Goal: Transaction & Acquisition: Download file/media

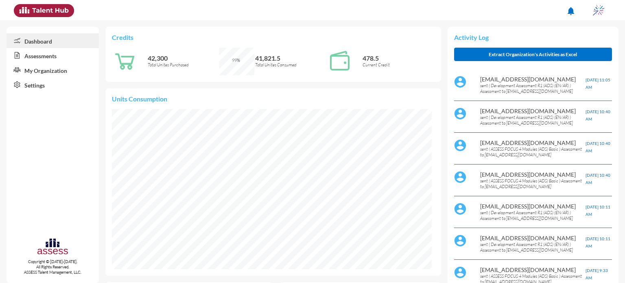
scroll to position [160, 320]
click at [54, 56] on link "Assessments" at bounding box center [53, 55] width 92 height 15
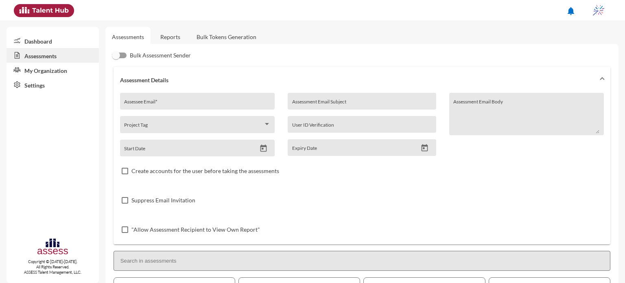
click at [165, 37] on link "Reports" at bounding box center [170, 37] width 33 height 20
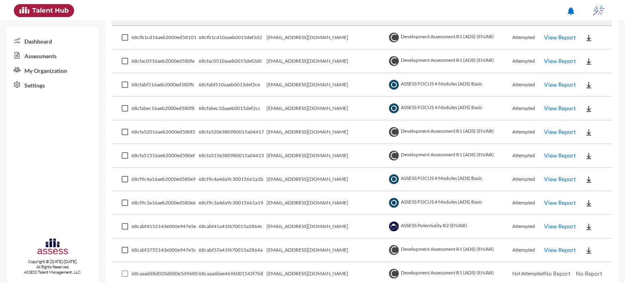
scroll to position [167, 0]
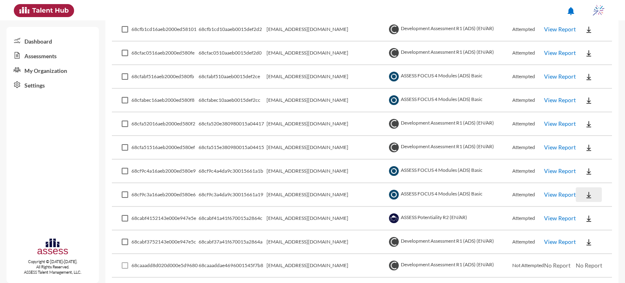
click at [578, 191] on button at bounding box center [589, 194] width 26 height 15
click at [593, 206] on button "EN" at bounding box center [593, 209] width 46 height 15
click at [585, 167] on img at bounding box center [589, 171] width 8 height 8
click at [585, 185] on button "EN" at bounding box center [593, 185] width 46 height 15
click at [585, 149] on img at bounding box center [589, 148] width 8 height 8
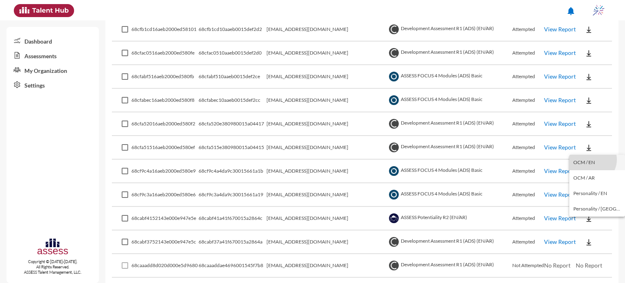
click at [592, 160] on button "OCM / EN" at bounding box center [598, 162] width 56 height 15
click at [587, 128] on button at bounding box center [589, 123] width 26 height 15
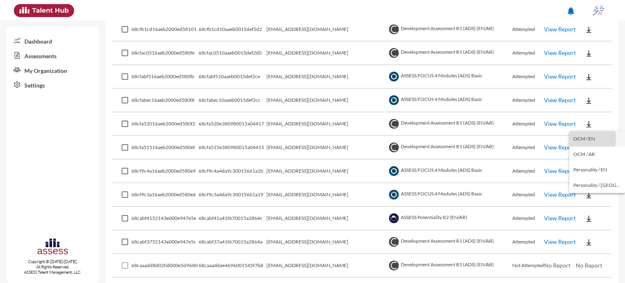
click at [590, 138] on button "OCM / EN" at bounding box center [598, 138] width 56 height 15
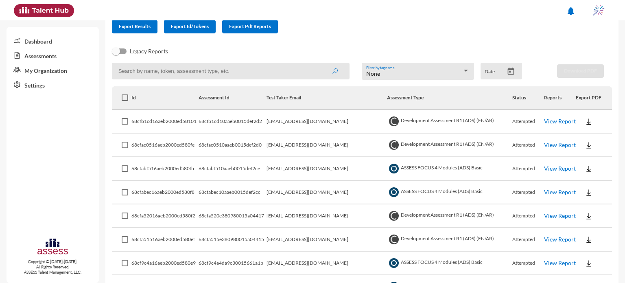
scroll to position [75, 0]
click at [585, 193] on img at bounding box center [589, 193] width 8 height 8
click at [585, 210] on button "EN" at bounding box center [593, 207] width 46 height 15
click at [580, 174] on button at bounding box center [589, 169] width 26 height 15
click at [586, 188] on button "EN" at bounding box center [593, 184] width 46 height 15
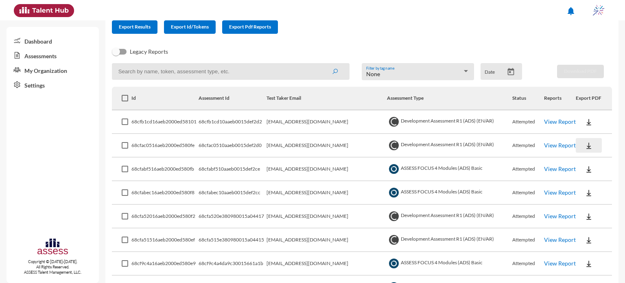
click at [586, 146] on img at bounding box center [589, 146] width 8 height 8
click at [584, 156] on button "OCM / EN" at bounding box center [598, 160] width 56 height 15
click at [585, 119] on img at bounding box center [589, 122] width 8 height 8
click at [582, 139] on button "OCM / EN" at bounding box center [598, 137] width 56 height 15
